Goal: Transaction & Acquisition: Subscribe to service/newsletter

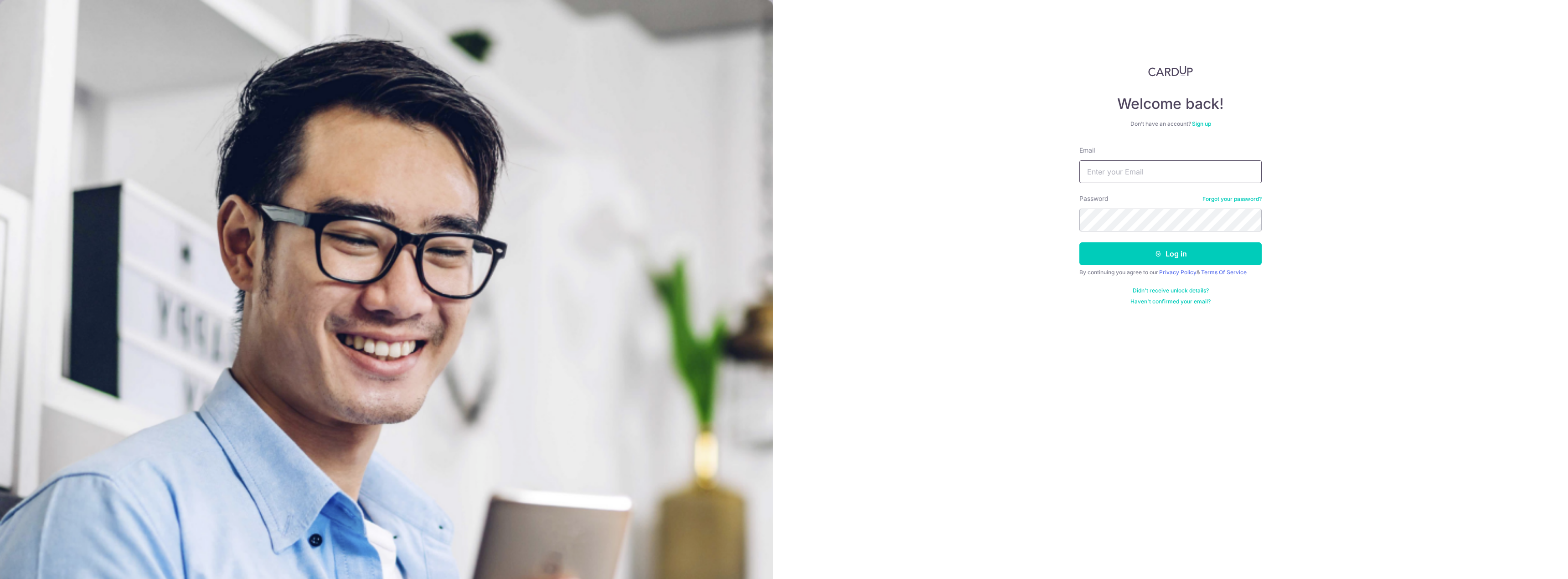
type input "chrisjinhui@live.com"
click at [1079, 242] on button "Log in" at bounding box center [1170, 253] width 182 height 23
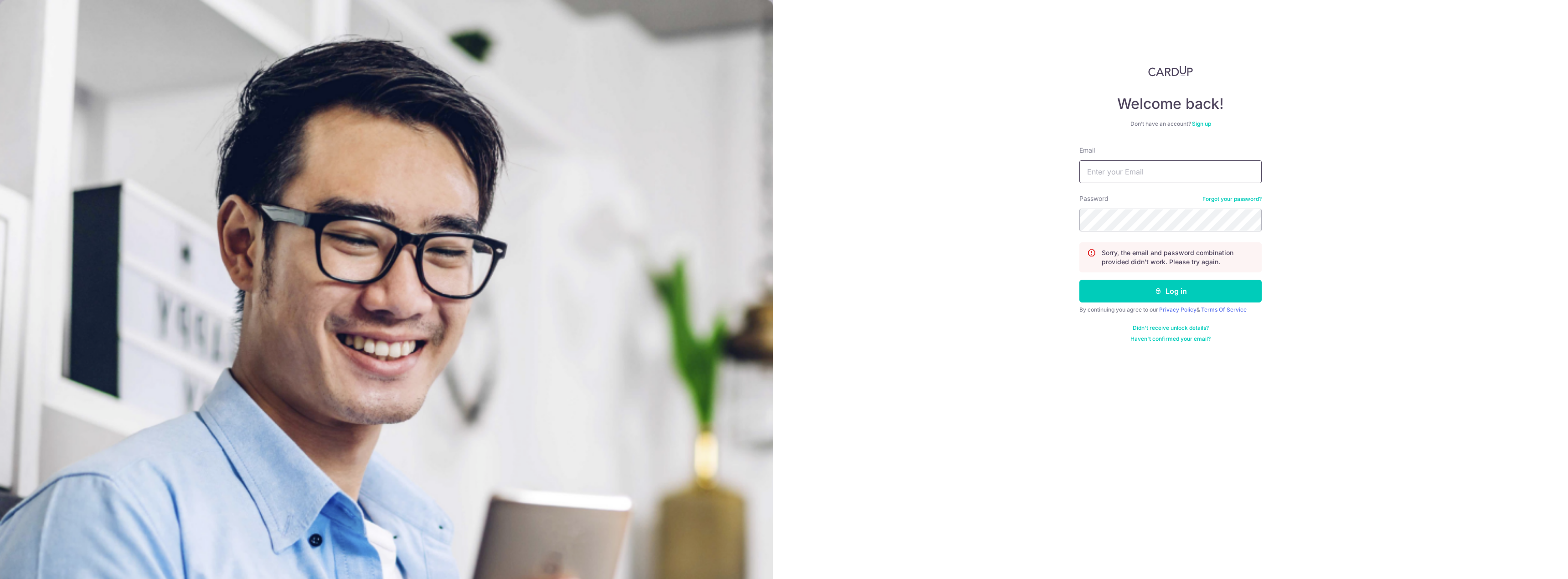
click at [1179, 173] on input "Email" at bounding box center [1170, 171] width 182 height 23
type input "[EMAIL_ADDRESS][DOMAIN_NAME]"
click at [1210, 295] on button "Log in" at bounding box center [1170, 291] width 182 height 23
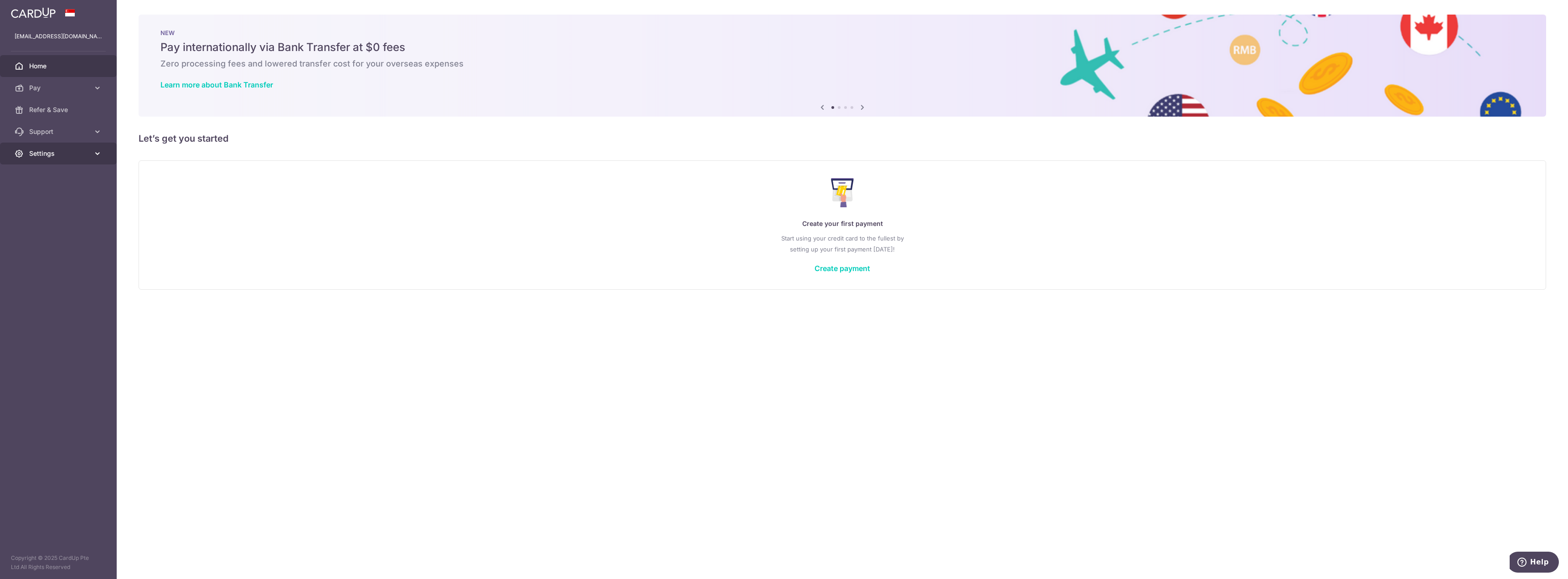
click at [24, 161] on link "Settings" at bounding box center [58, 154] width 117 height 22
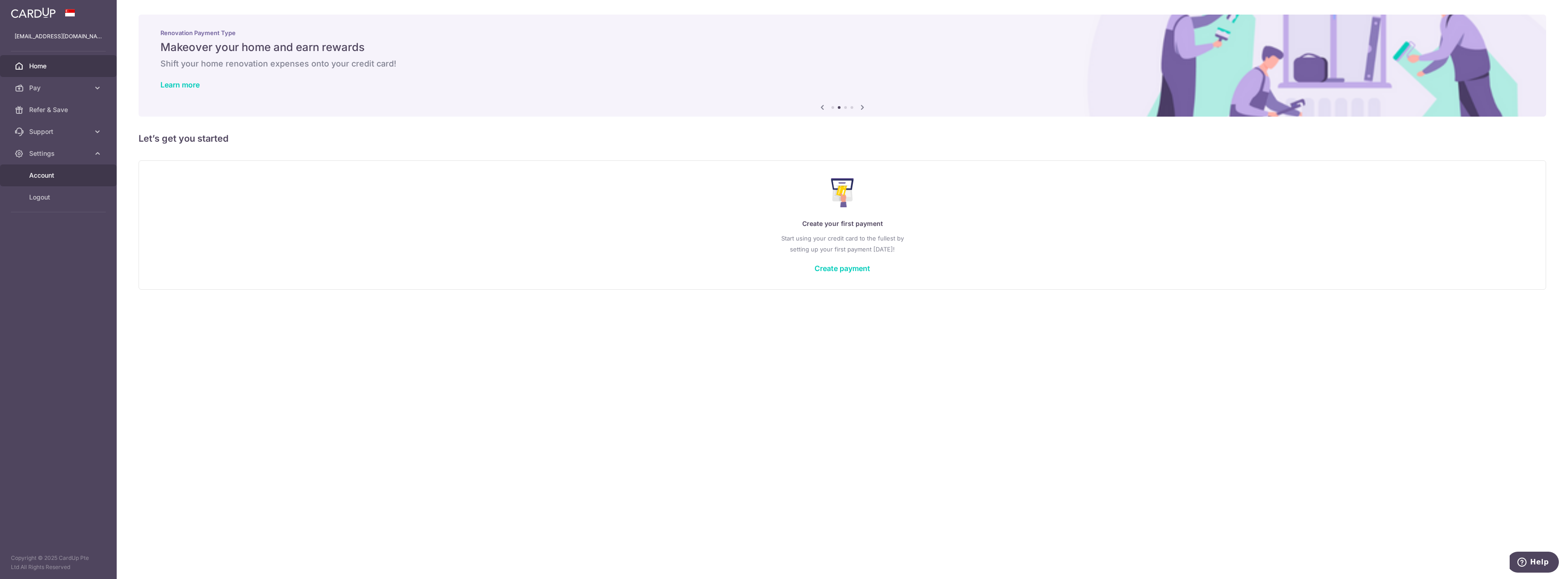
click at [52, 173] on span "Account" at bounding box center [59, 175] width 60 height 9
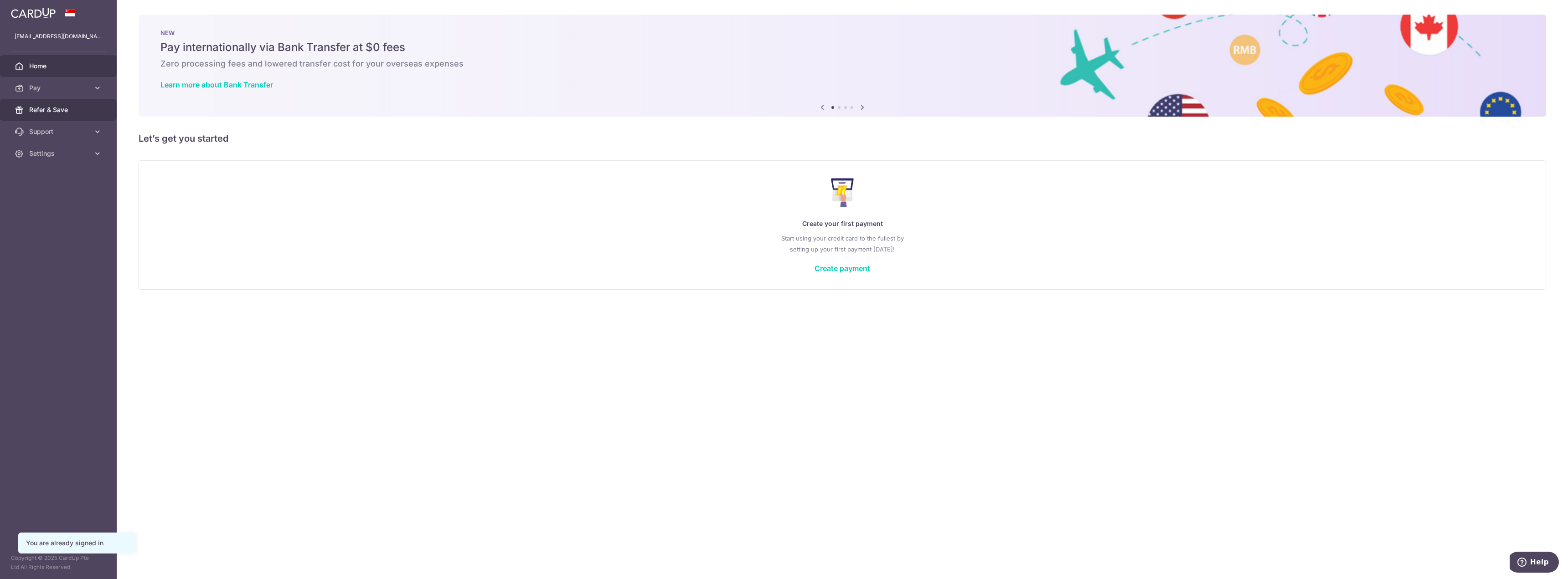
click at [63, 104] on link "Refer & Save" at bounding box center [58, 110] width 117 height 22
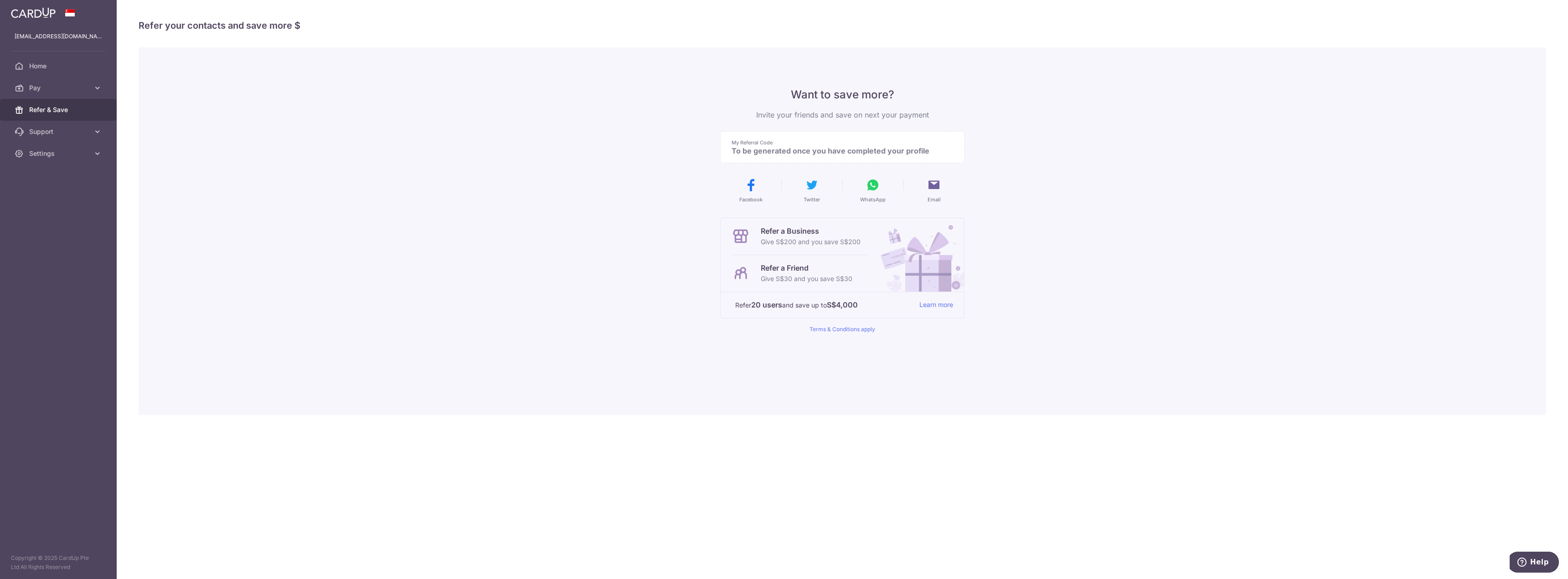
drag, startPoint x: 852, startPoint y: 278, endPoint x: 748, endPoint y: 278, distance: 104.4
click at [748, 278] on div "Refer a Friend Give S$30 and you save S$30" at bounding box center [799, 273] width 137 height 36
click at [741, 274] on icon at bounding box center [740, 273] width 18 height 18
drag, startPoint x: 755, startPoint y: 273, endPoint x: 785, endPoint y: 267, distance: 31.1
click at [755, 273] on div "Refer a Friend Give S$30 and you save S$30" at bounding box center [799, 273] width 137 height 36
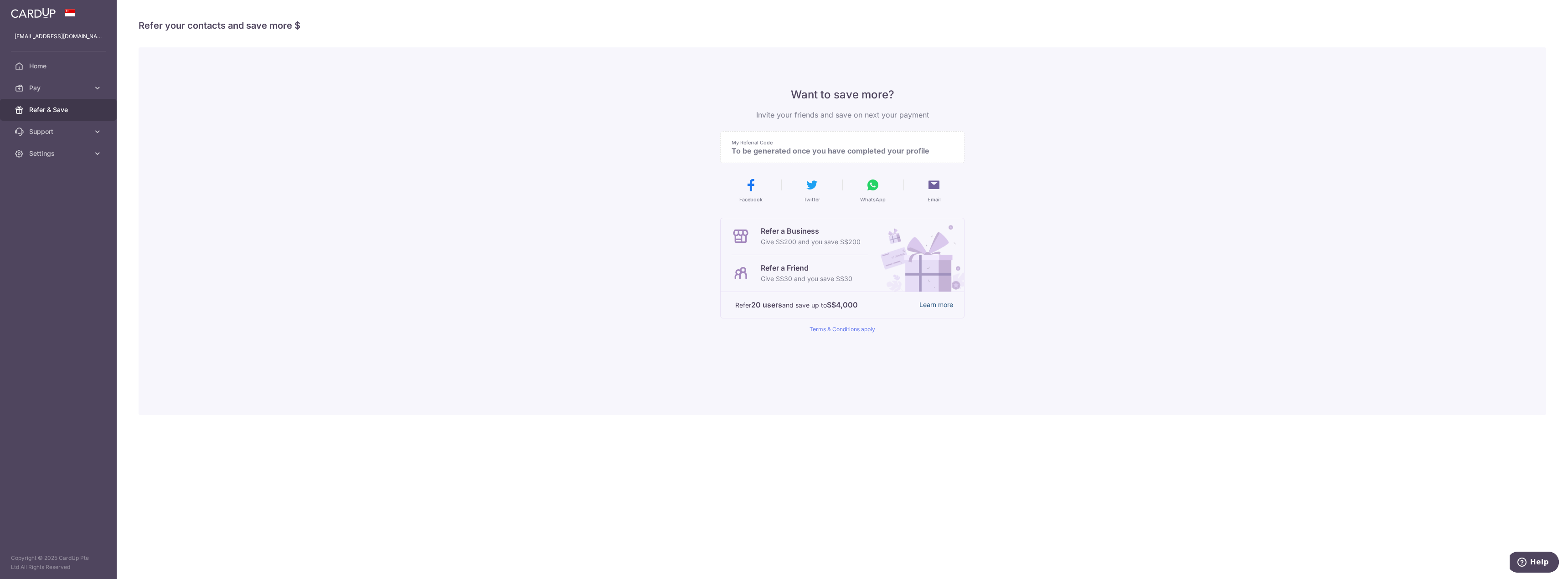
click at [932, 304] on link "Learn more" at bounding box center [936, 304] width 34 height 11
click at [53, 93] on link "Pay" at bounding box center [58, 88] width 117 height 22
click at [62, 111] on span "Payments" at bounding box center [59, 109] width 60 height 9
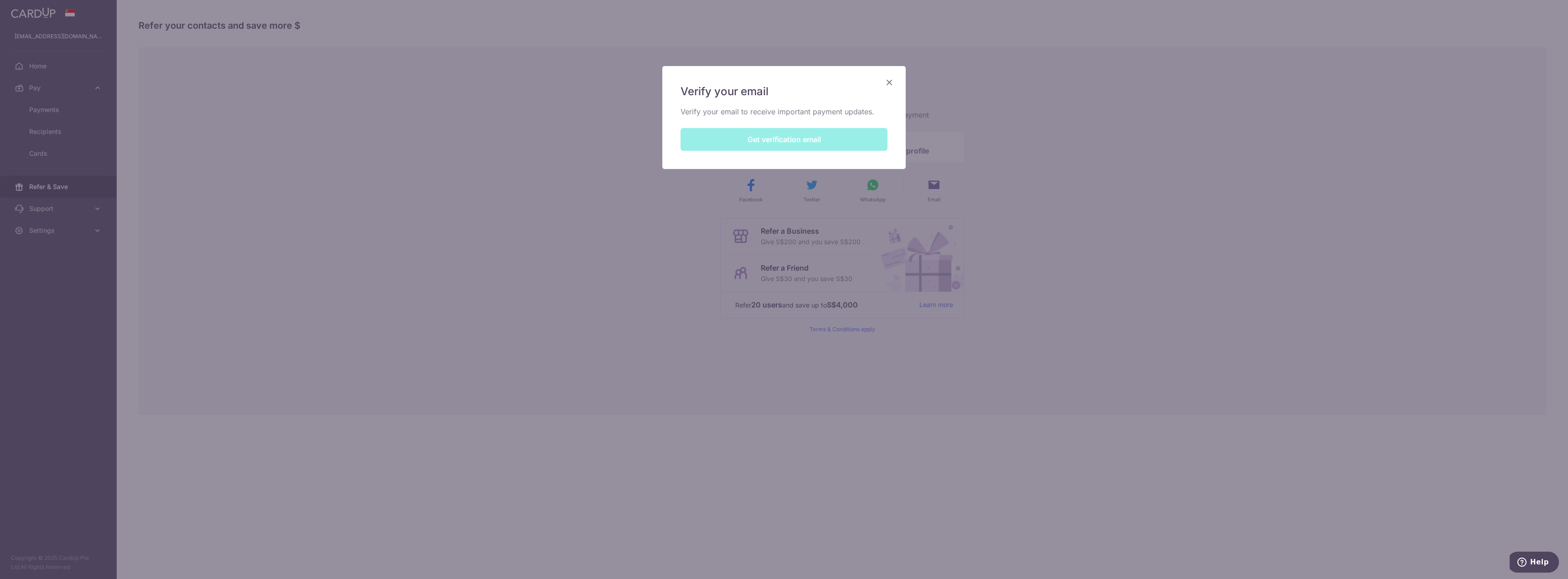
click at [809, 138] on div "Verify your email Verify your email to receive important payment updates. Get v…" at bounding box center [783, 117] width 243 height 103
click at [896, 83] on div "Verify your email Verify your email to receive important payment updates. Get v…" at bounding box center [783, 117] width 243 height 103
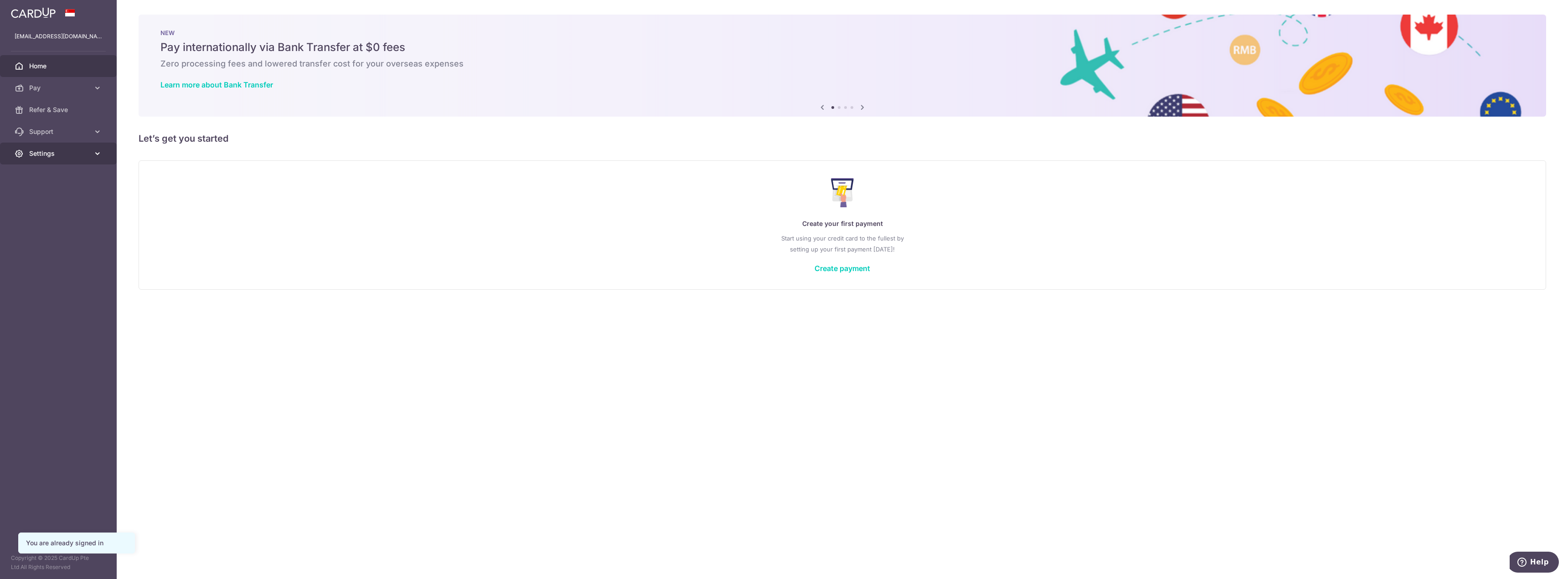
click at [62, 145] on link "Settings" at bounding box center [58, 154] width 117 height 22
click at [50, 171] on span "Account" at bounding box center [59, 175] width 60 height 9
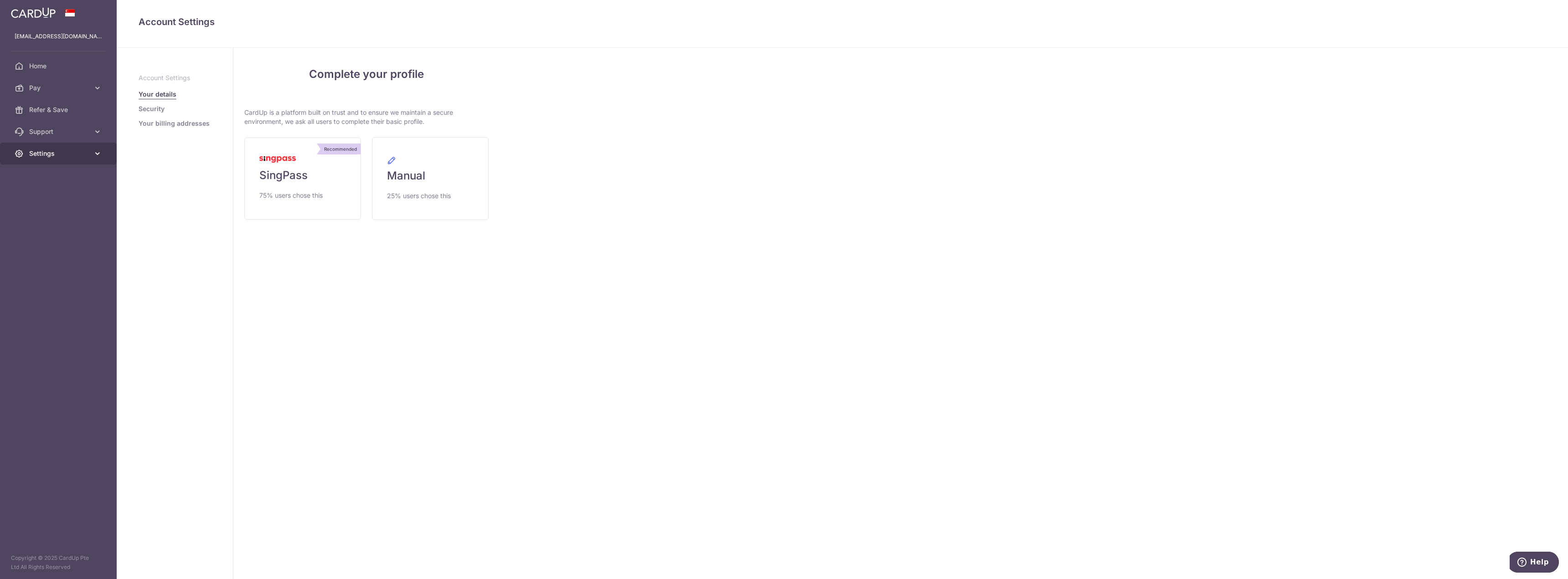
click at [56, 154] on span "Settings" at bounding box center [59, 153] width 60 height 9
click at [61, 204] on link "Logout" at bounding box center [58, 197] width 117 height 22
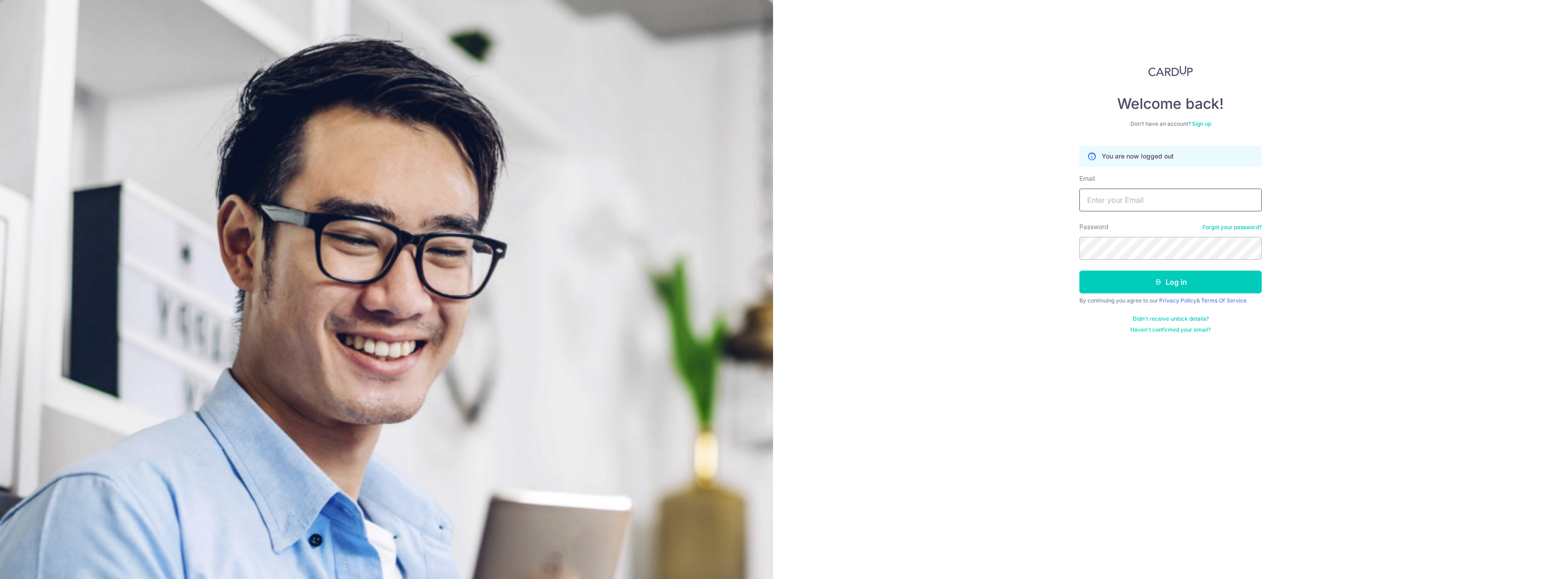
click at [1128, 205] on input "Email" at bounding box center [1170, 200] width 182 height 23
click at [1379, 345] on div "Welcome back! Don’t have an account? Sign up You are now logged out Email Passw…" at bounding box center [1170, 289] width 795 height 579
click at [1207, 121] on link "Sign up" at bounding box center [1201, 123] width 19 height 7
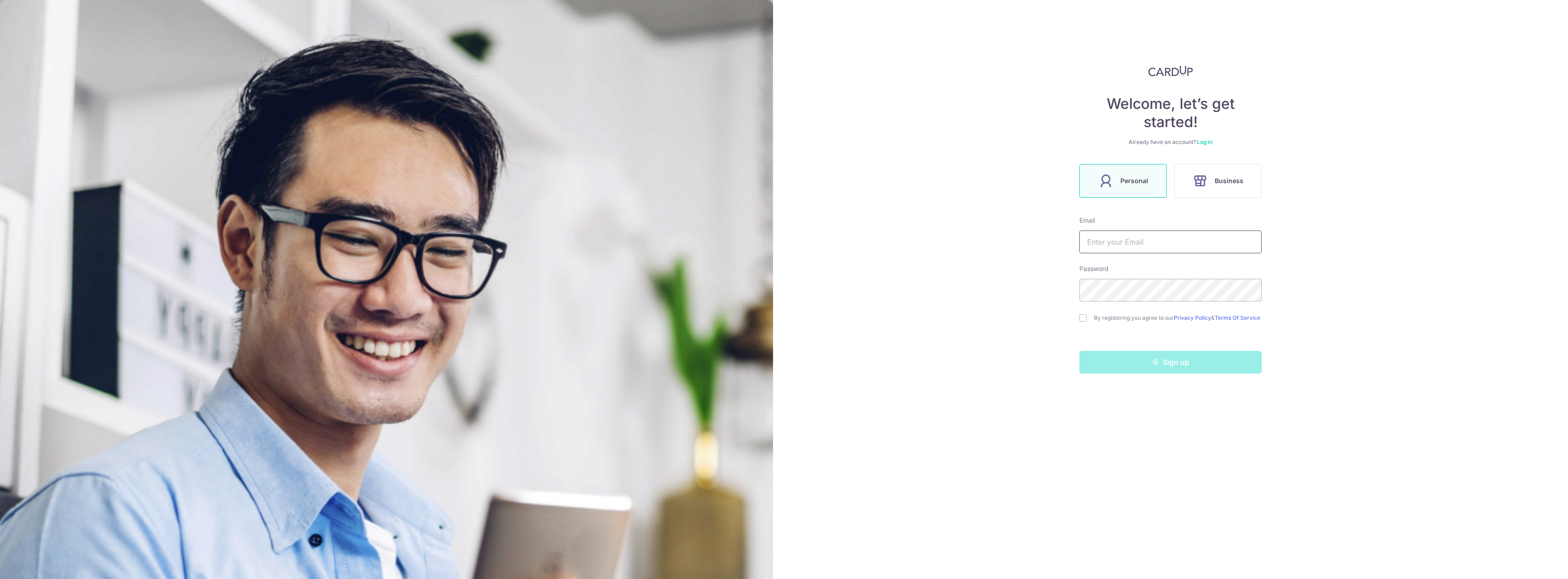
click at [1133, 244] on input "text" at bounding box center [1170, 242] width 182 height 23
type input "chrisjinhui@live.com"
click at [1077, 324] on div "Welcome, let’s get started! Already have an account? Log in Personal Business E…" at bounding box center [1170, 289] width 795 height 579
click at [1080, 322] on input "checkbox" at bounding box center [1082, 317] width 7 height 7
checkbox input "true"
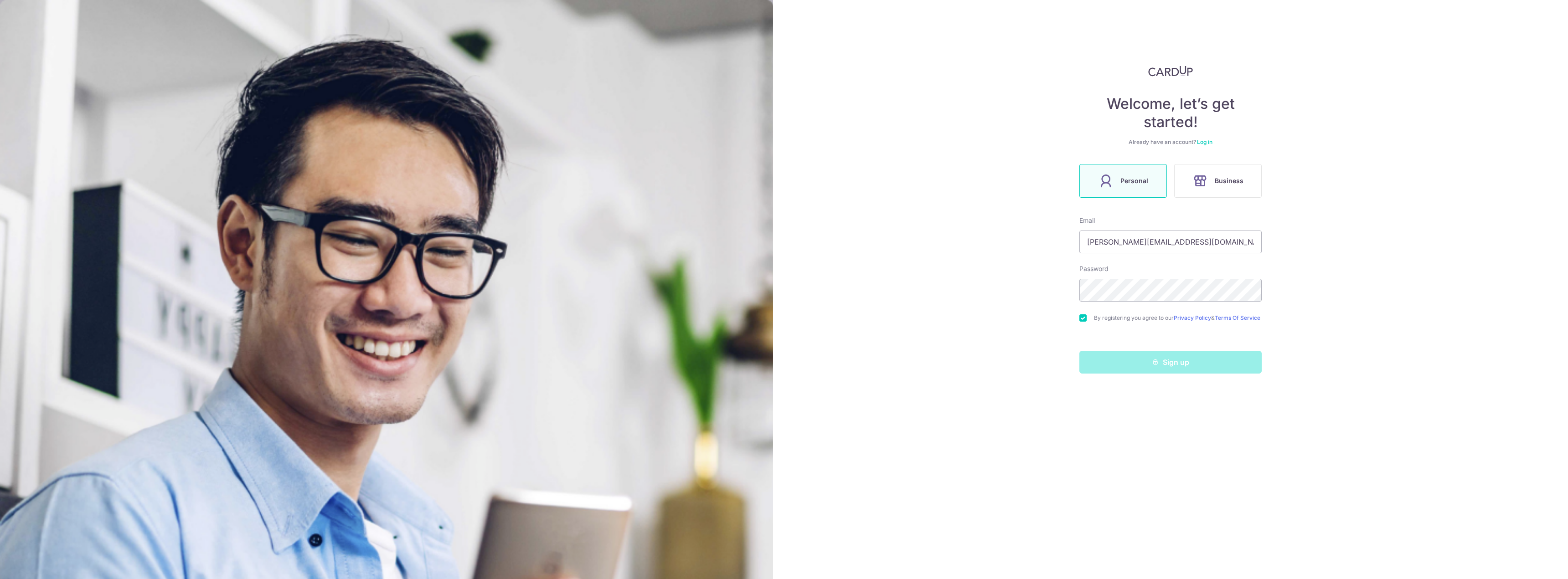
click at [1132, 371] on div "Sign up" at bounding box center [1170, 362] width 193 height 23
click at [1404, 355] on div "Welcome, let’s get started! Already have an account? Log in Personal Business E…" at bounding box center [1170, 289] width 795 height 579
click at [1452, 400] on div "Welcome, let’s get started! Already have an account? Log in Personal Business E…" at bounding box center [1170, 289] width 795 height 579
click at [1470, 353] on div "Welcome, let’s get started! Already have an account? Log in Personal Business E…" at bounding box center [1170, 289] width 795 height 579
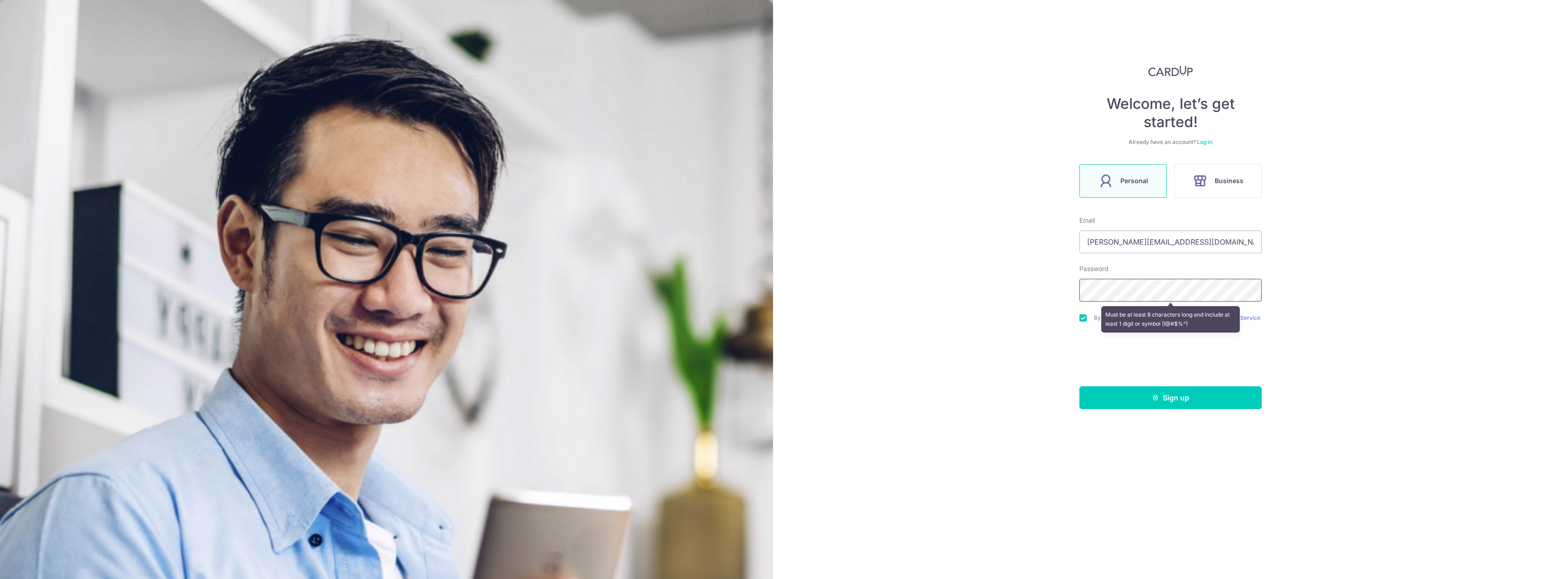
click at [934, 265] on div "Welcome, let’s get started! Already have an account? Log in Personal Business E…" at bounding box center [1170, 289] width 795 height 579
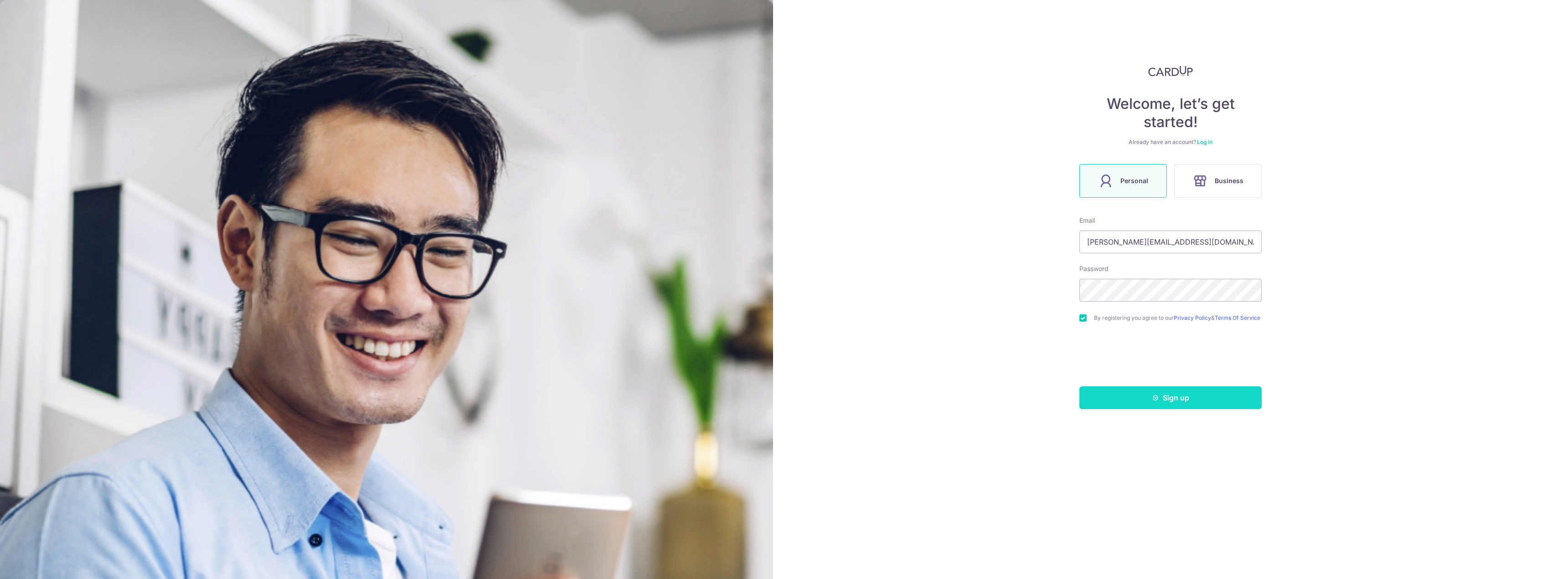
click at [1211, 400] on button "Sign up" at bounding box center [1170, 397] width 182 height 23
